Goal: Complete application form: Complete application form

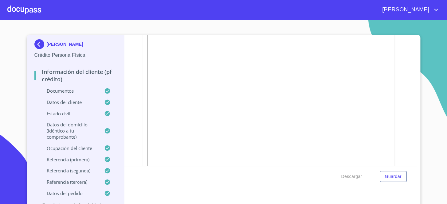
scroll to position [391, 0]
click at [23, 12] on div at bounding box center [24, 10] width 34 height 20
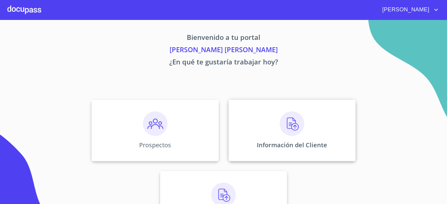
click at [263, 129] on div "Información del Cliente" at bounding box center [292, 130] width 127 height 61
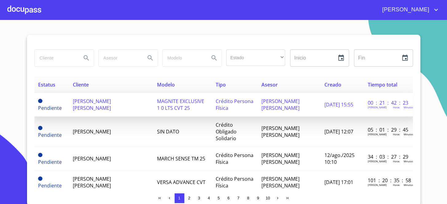
click at [108, 109] on span "[PERSON_NAME] [PERSON_NAME]" at bounding box center [92, 105] width 38 height 14
